Goal: Information Seeking & Learning: Find specific page/section

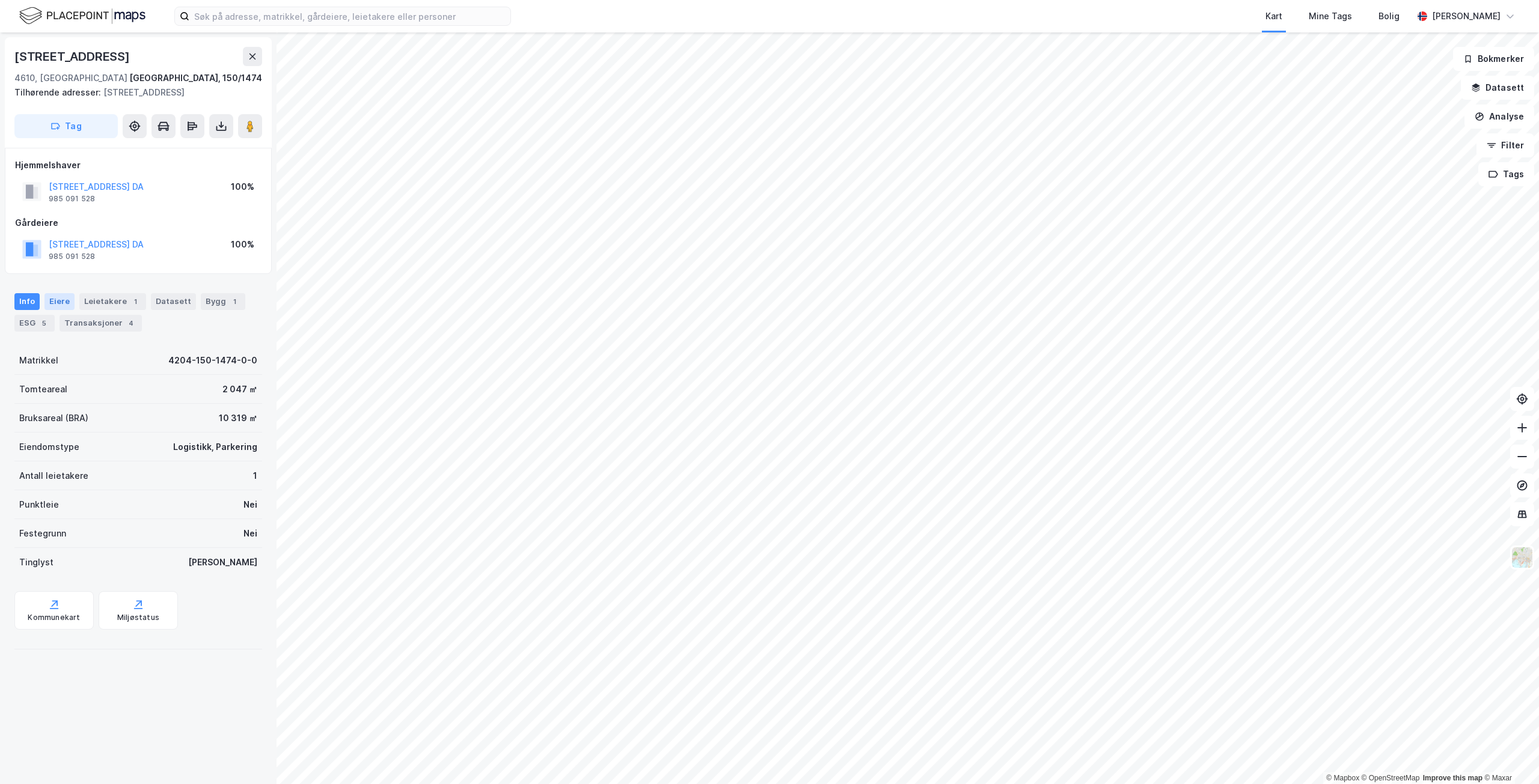
click at [52, 297] on div "Eiere" at bounding box center [60, 302] width 30 height 17
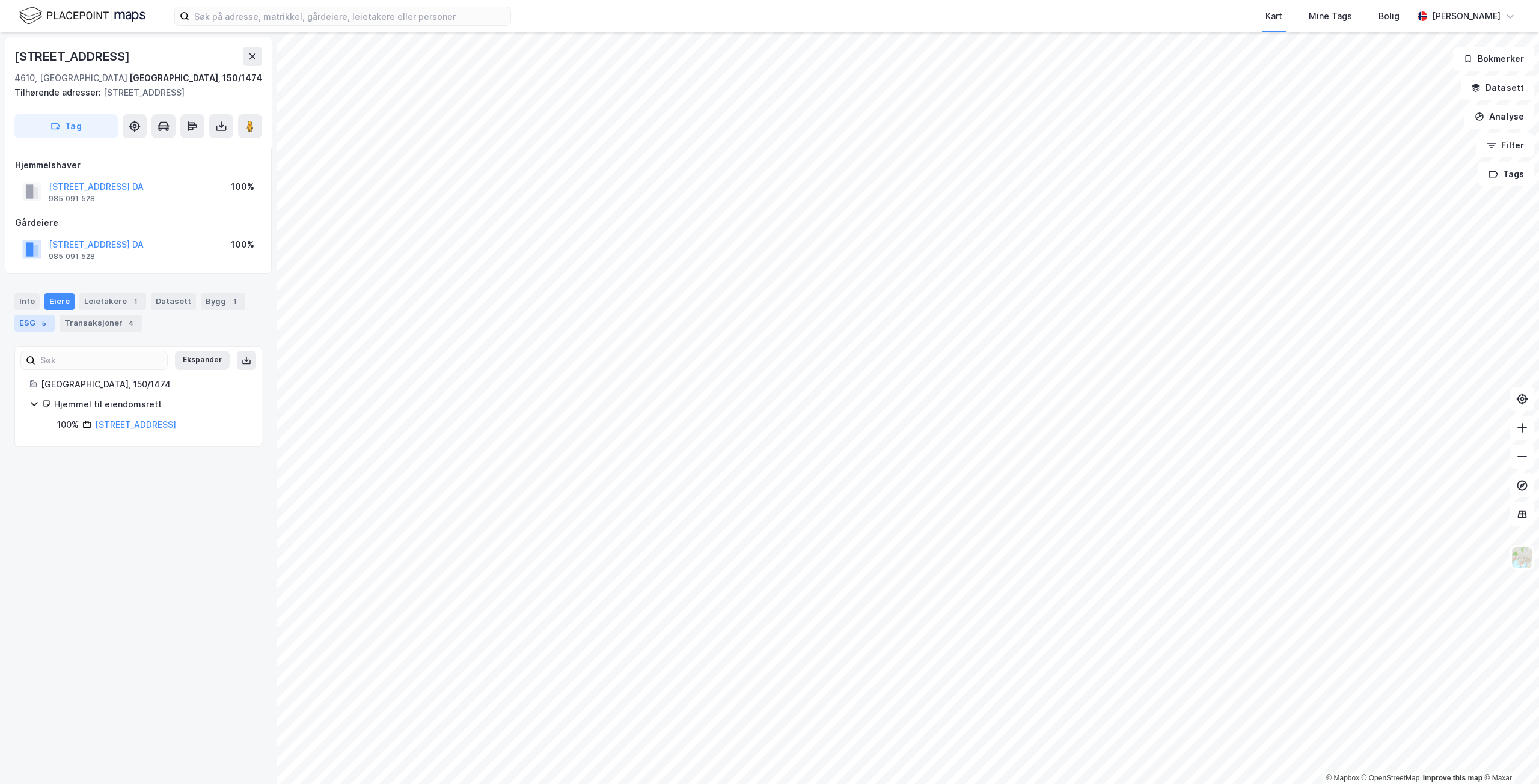
click at [19, 327] on div "ESG 5" at bounding box center [34, 323] width 41 height 17
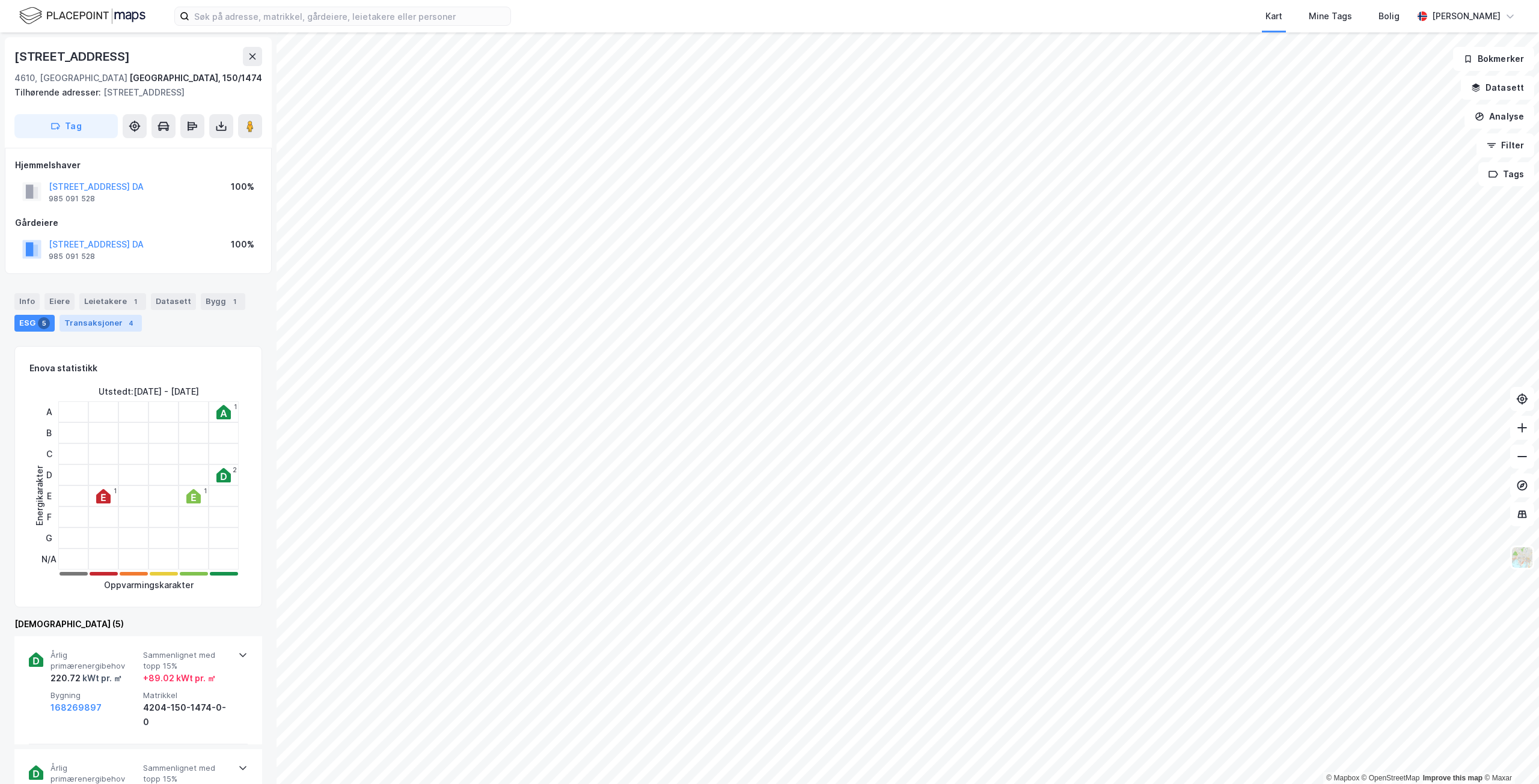
click at [94, 323] on div "Transaksjoner 4" at bounding box center [100, 323] width 82 height 17
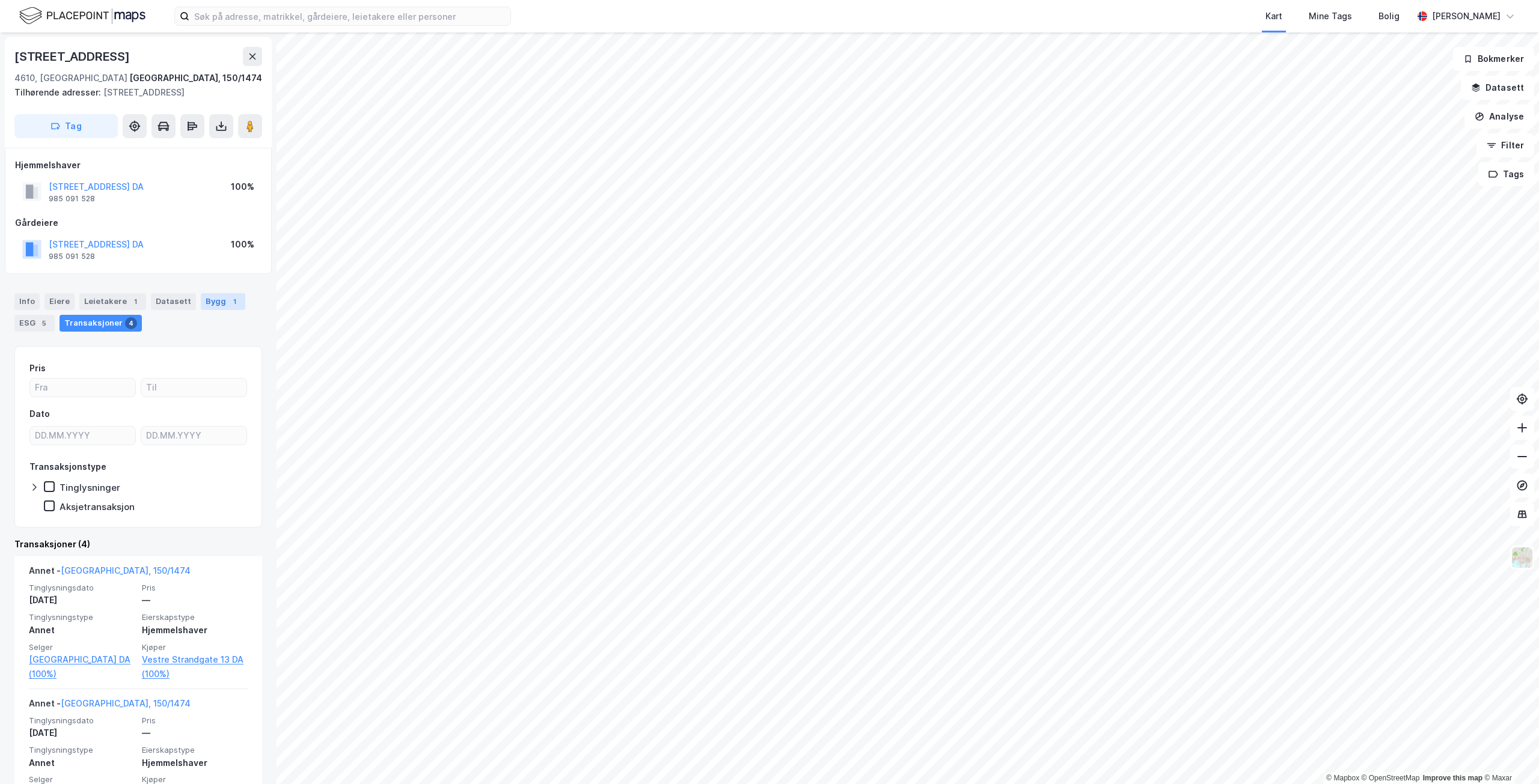
click at [229, 301] on div "1" at bounding box center [234, 301] width 12 height 12
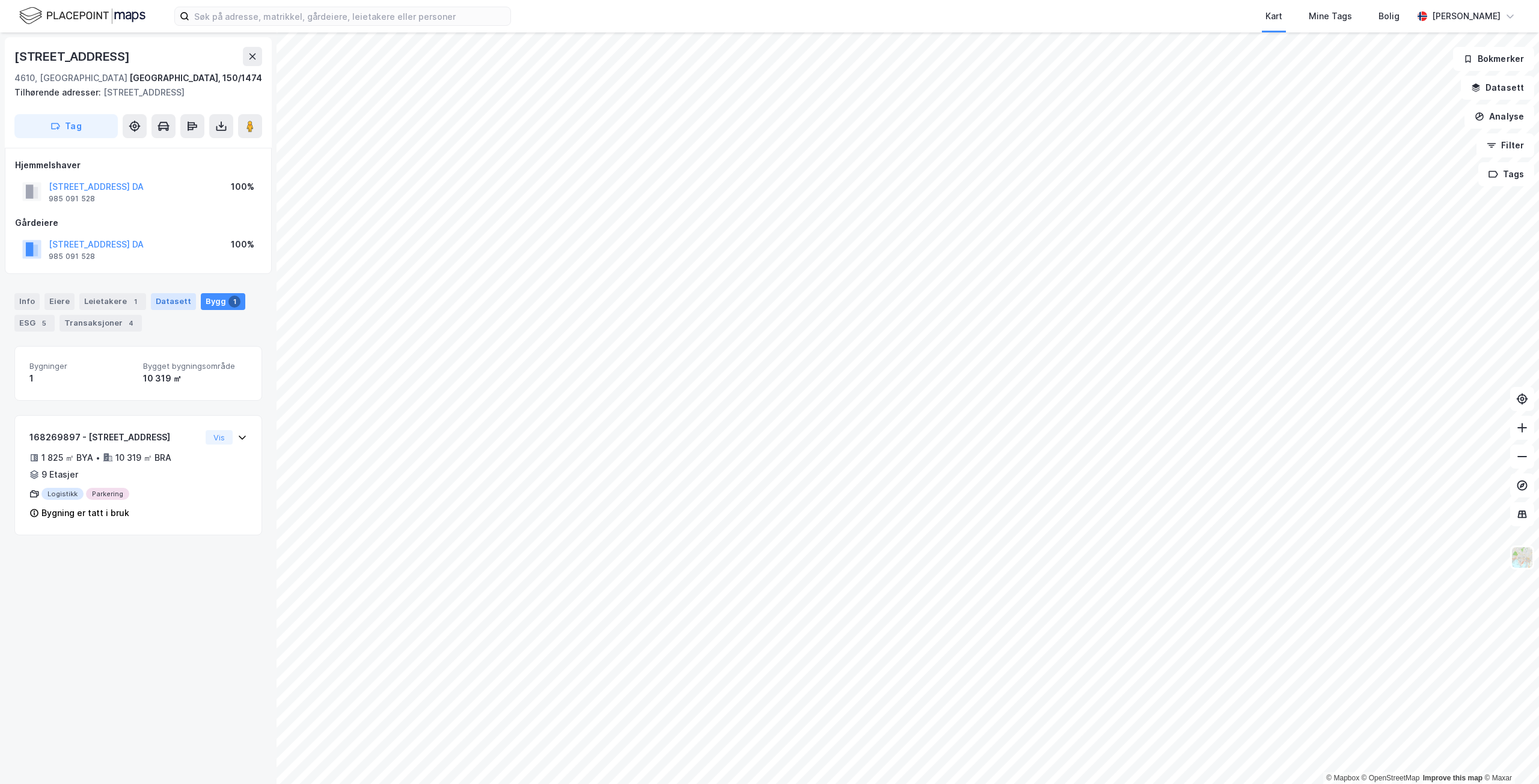
click at [169, 300] on div "Datasett" at bounding box center [174, 302] width 45 height 17
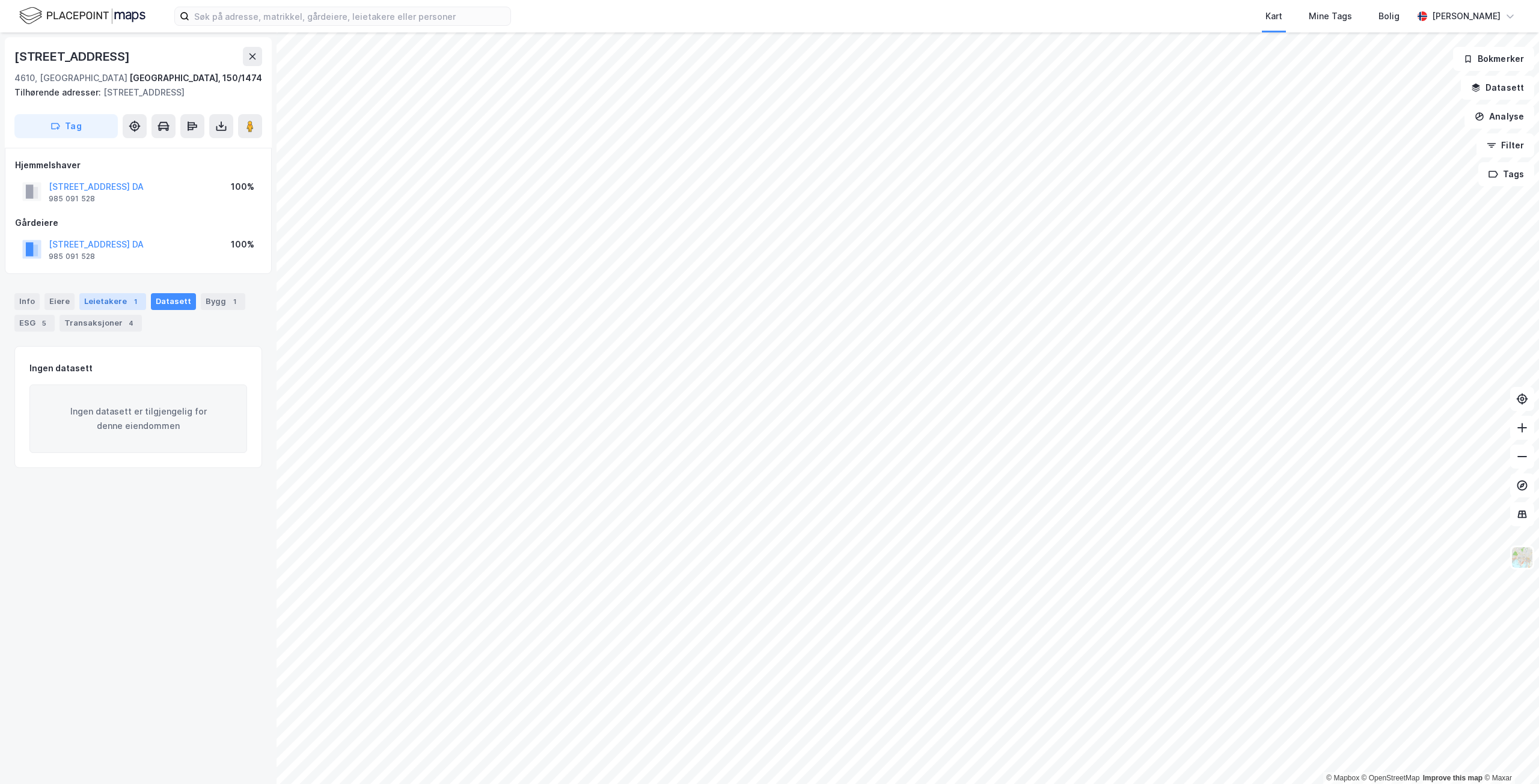
click at [95, 305] on div "Leietakere 1" at bounding box center [112, 302] width 67 height 17
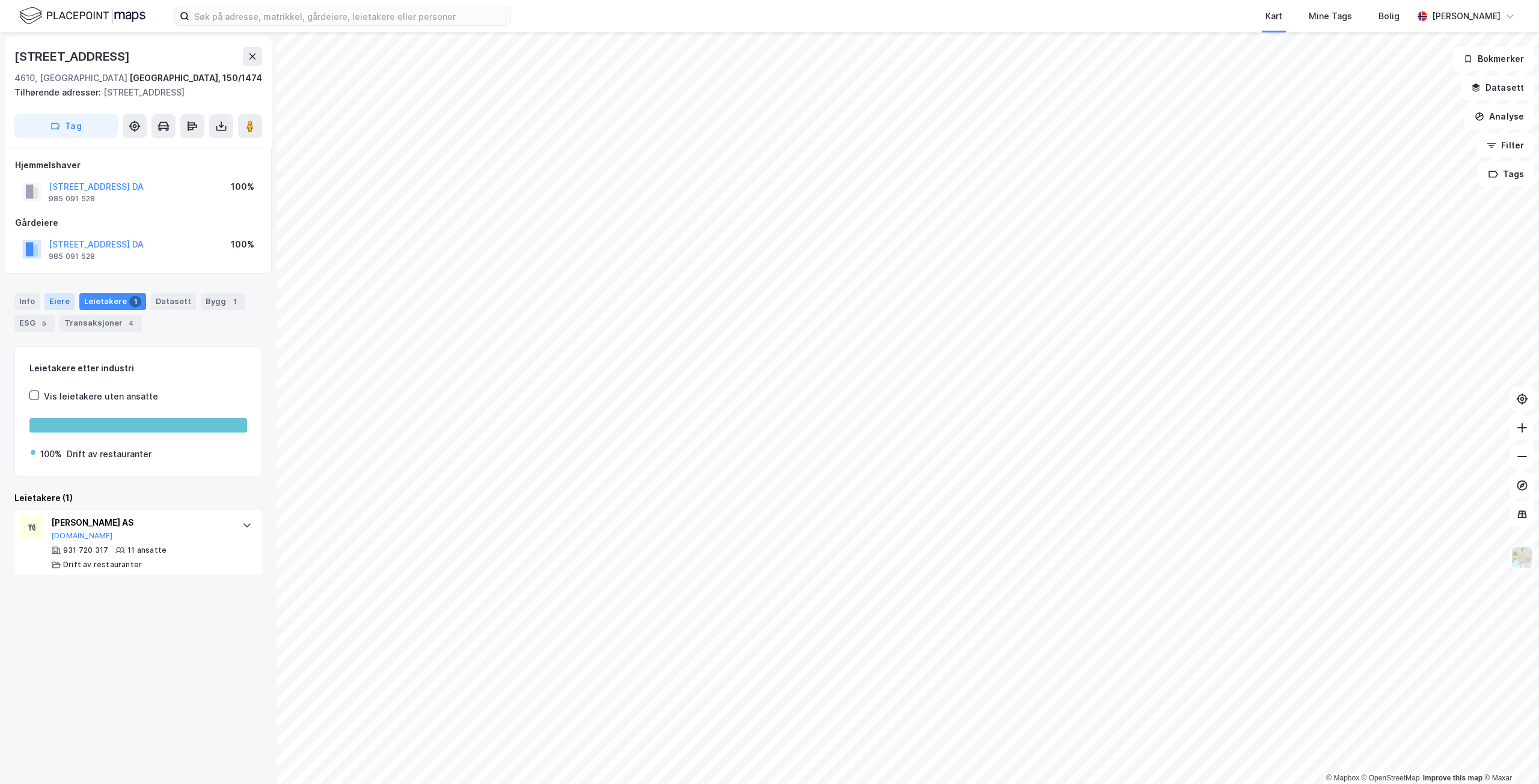
click at [59, 301] on div "Eiere" at bounding box center [60, 302] width 30 height 17
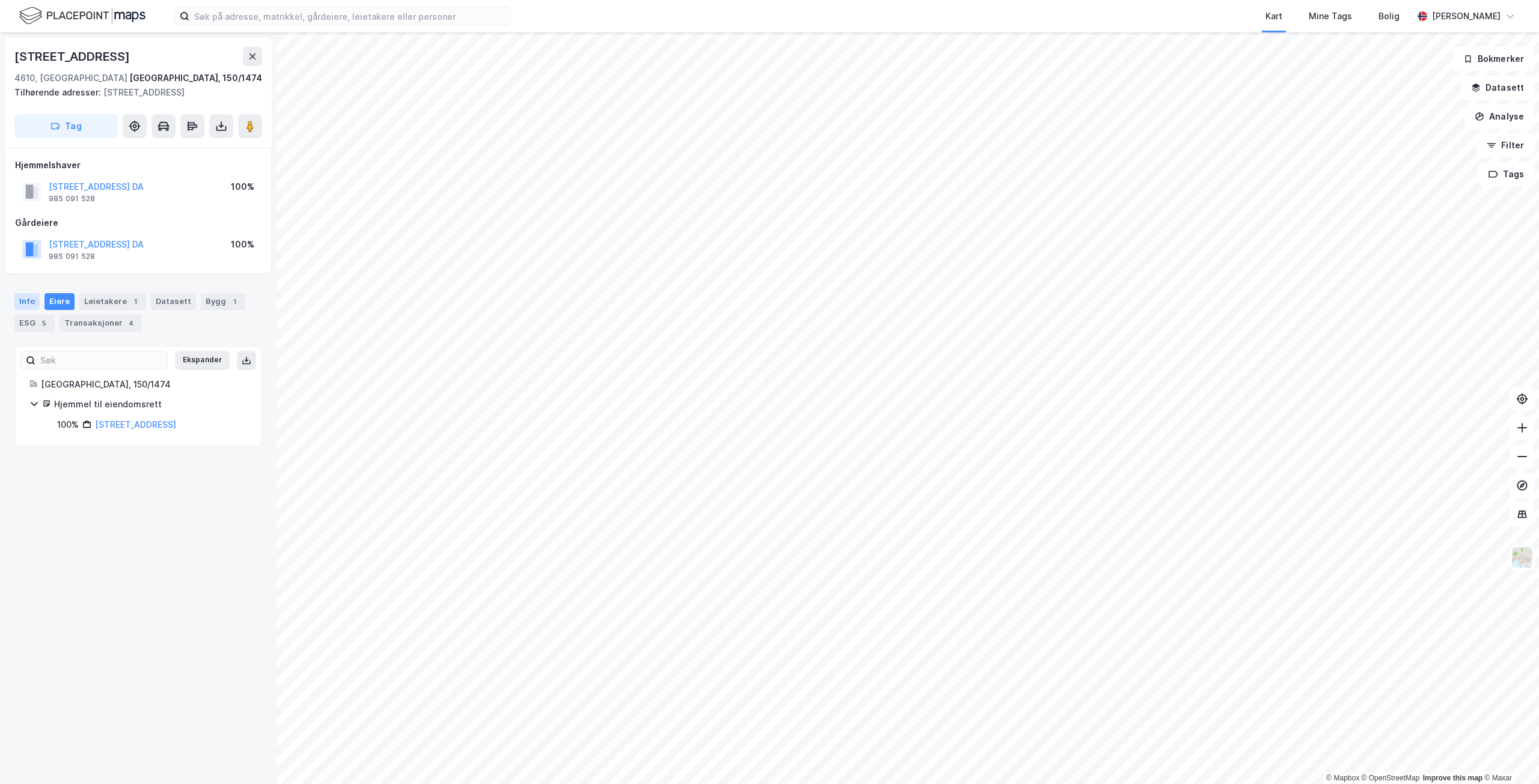
click at [36, 302] on div "Info" at bounding box center [26, 302] width 26 height 17
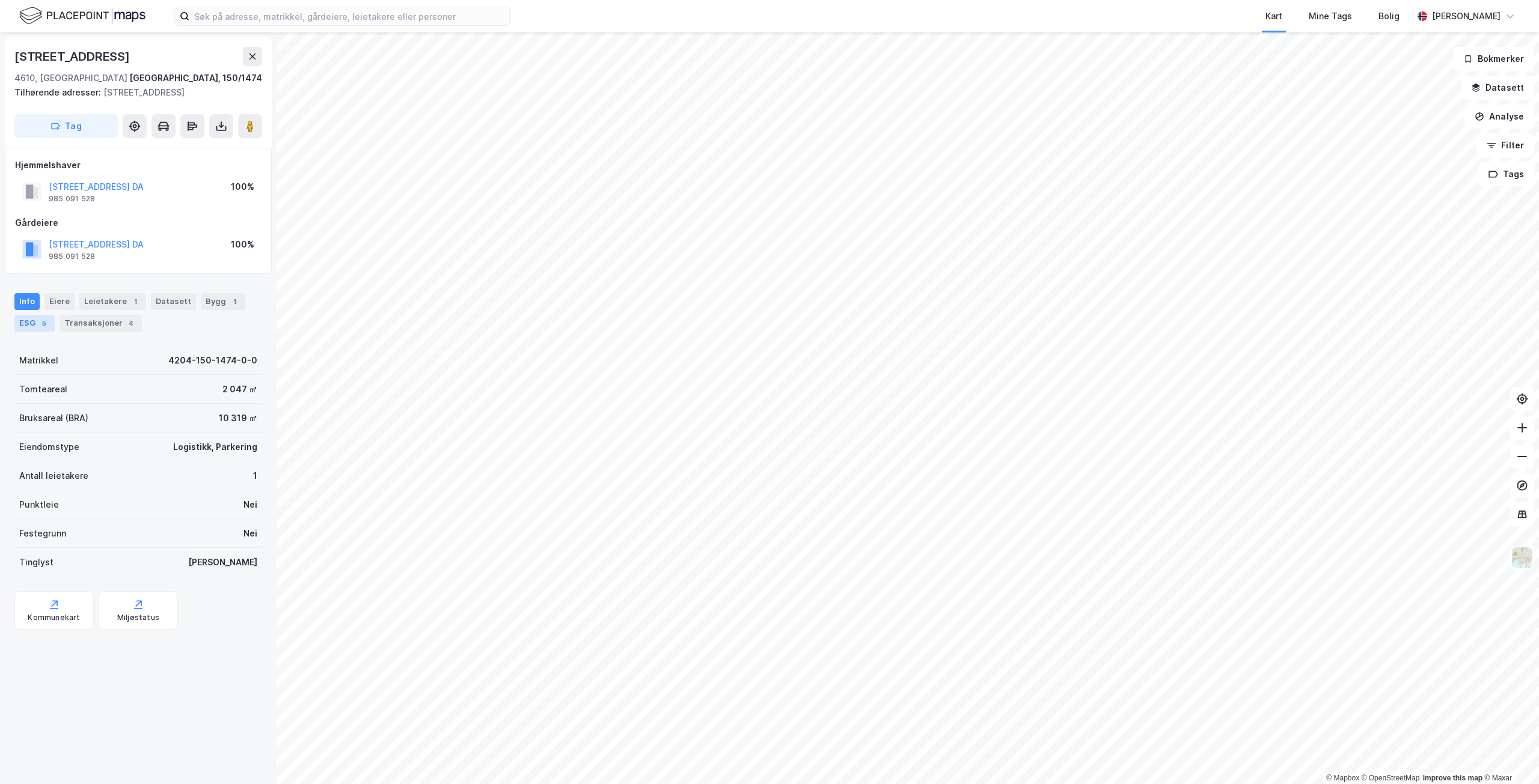
click at [41, 321] on div "5" at bounding box center [43, 323] width 12 height 12
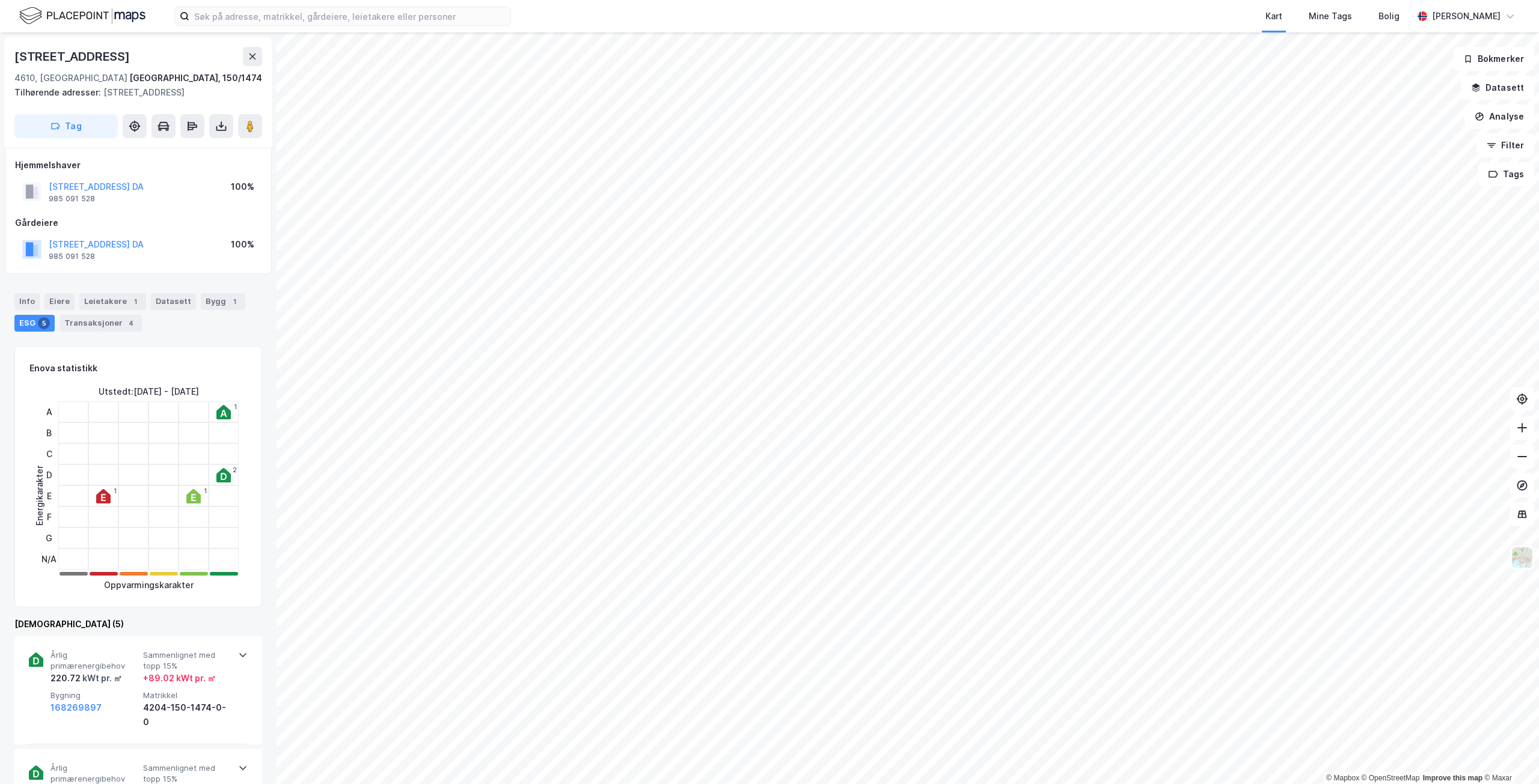
click at [41, 290] on div "Info [PERSON_NAME] 1 Datasett Bygg 1 ESG 5 Transaksjoner 4" at bounding box center [138, 307] width 277 height 58
click at [31, 302] on div "Info" at bounding box center [26, 302] width 26 height 17
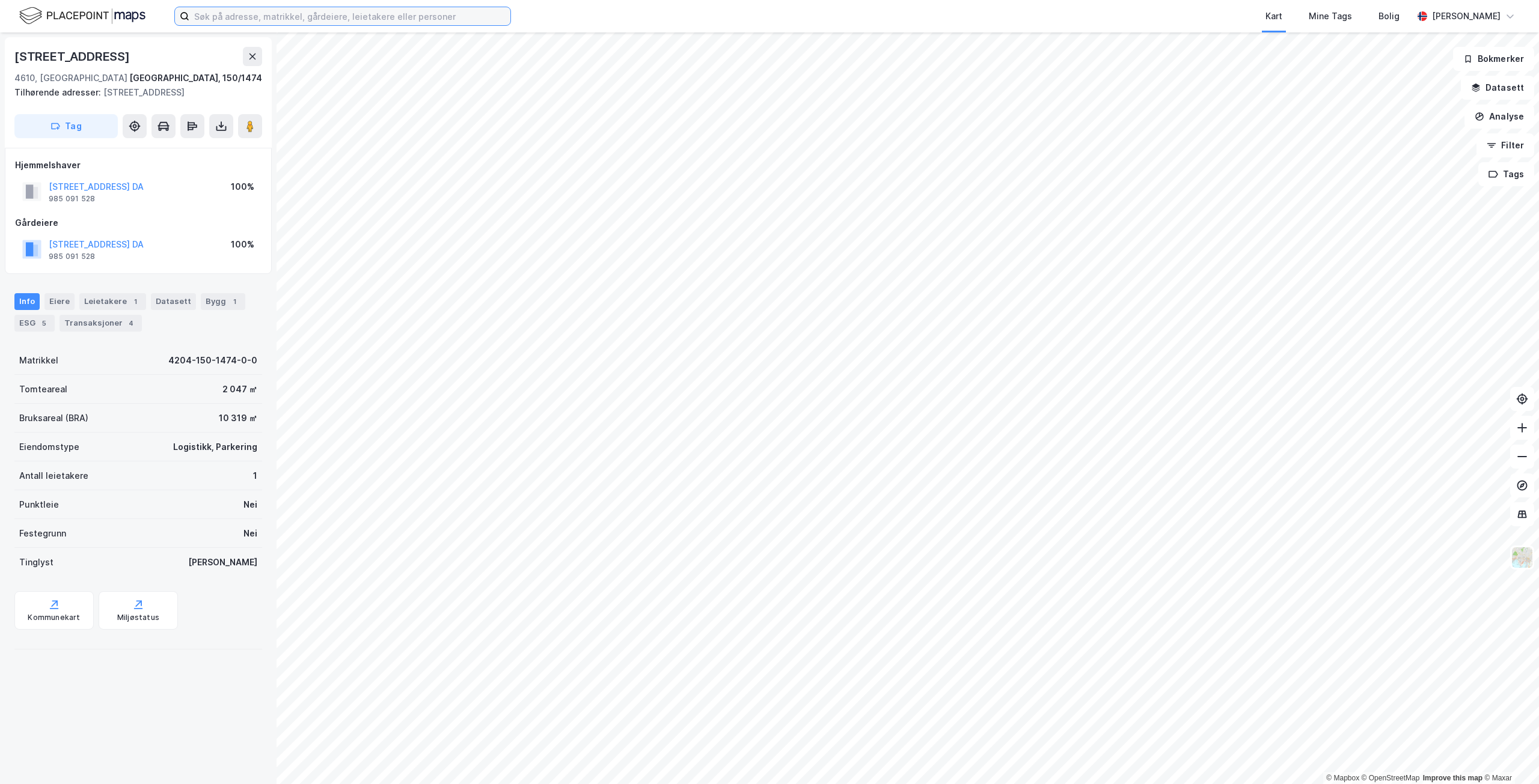
click at [209, 19] on input at bounding box center [350, 16] width 321 height 18
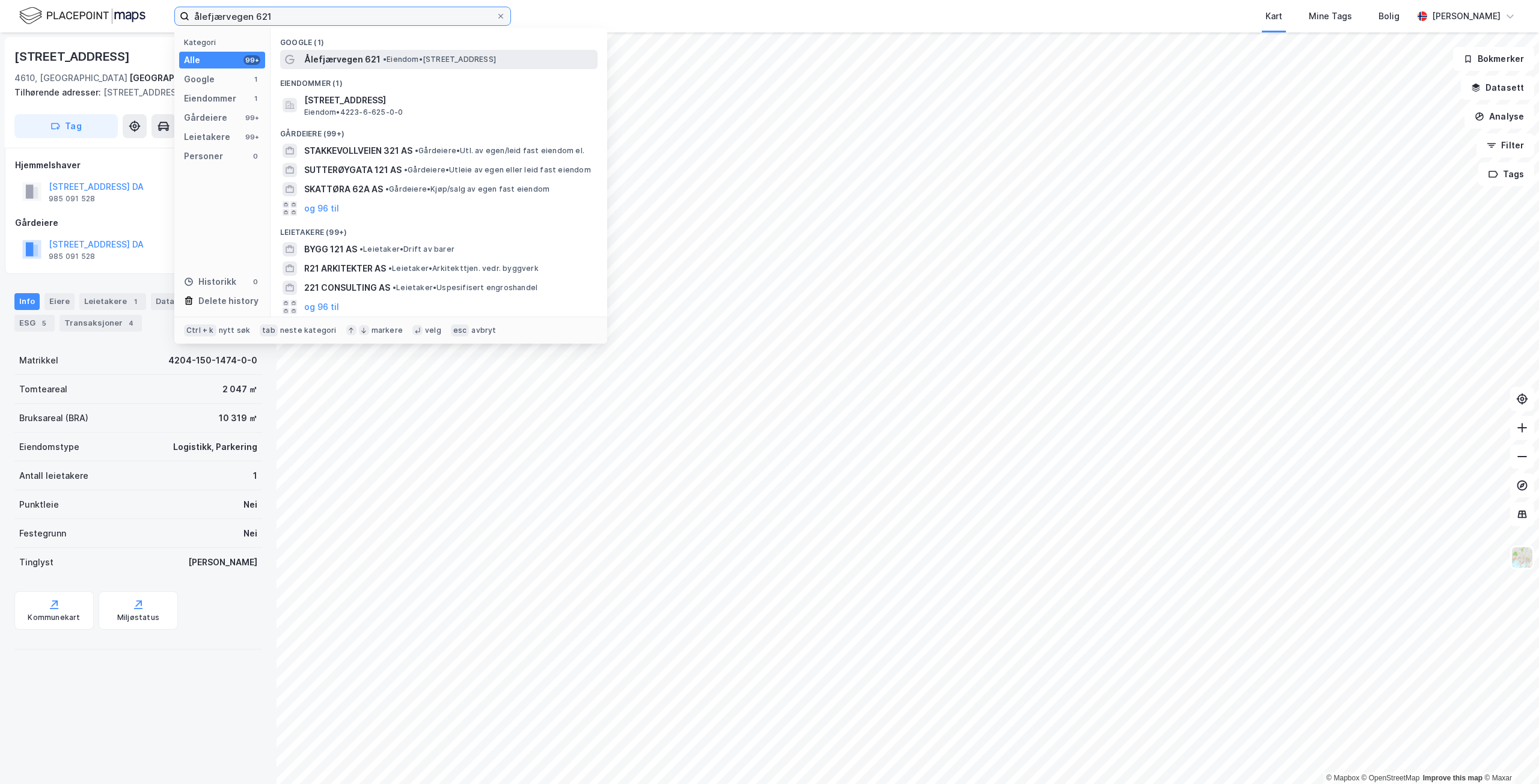
type input "ålefjærvegen 621"
click at [412, 67] on div "Ålefjærvegen 621 • Eiendom • [STREET_ADDRESS]" at bounding box center [439, 60] width 317 height 19
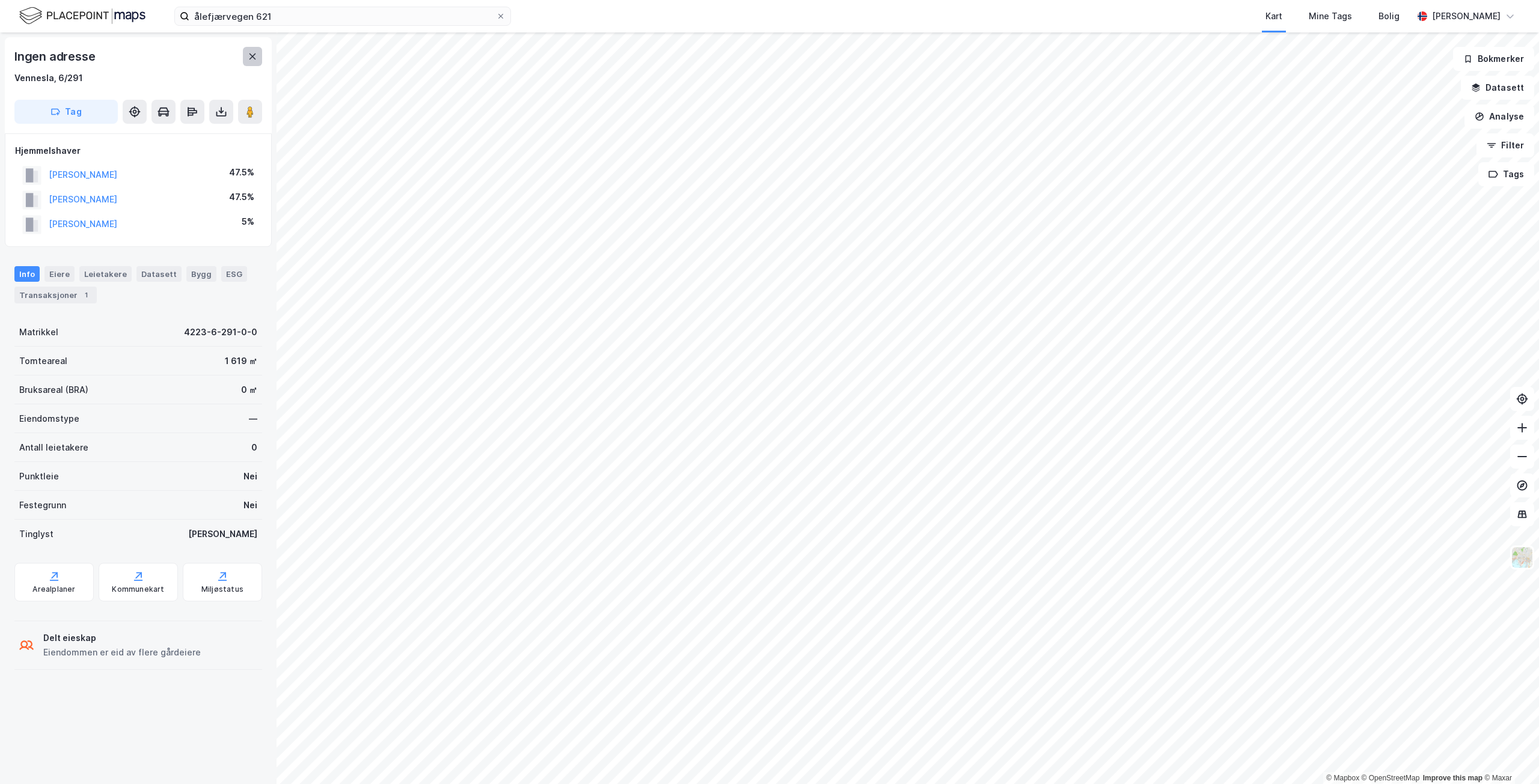
click at [252, 54] on icon at bounding box center [252, 57] width 9 height 9
